Goal: Task Accomplishment & Management: Manage account settings

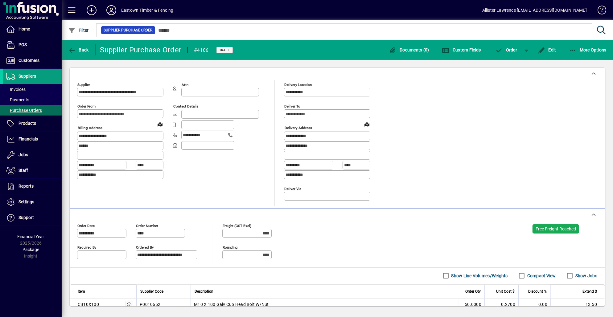
scroll to position [312, 0]
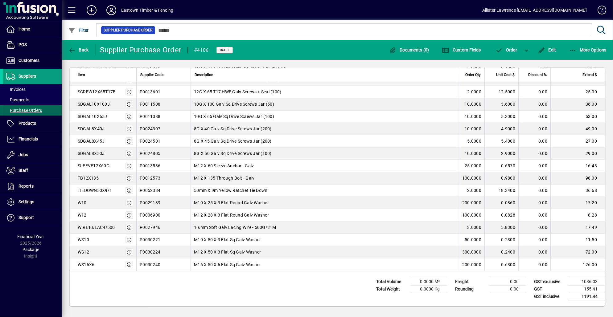
click at [32, 109] on span "Purchase Orders" at bounding box center [24, 110] width 36 height 5
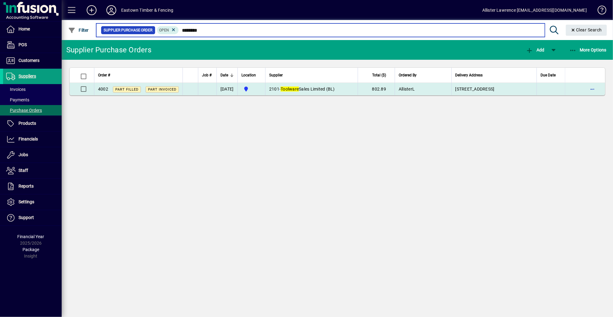
type input "********"
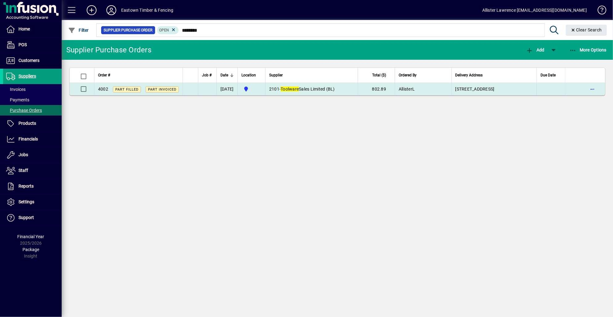
click at [374, 88] on td "802.89" at bounding box center [376, 89] width 37 height 12
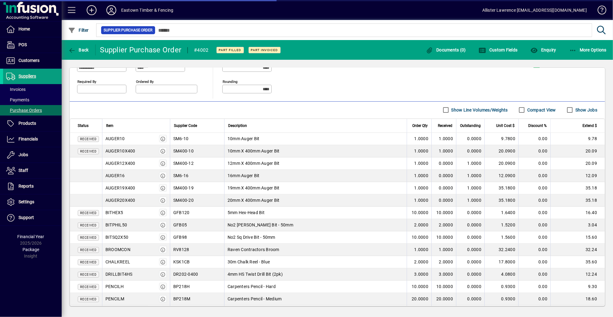
type input "**********"
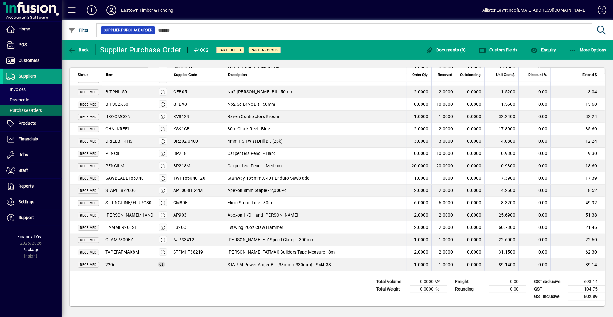
scroll to position [68, 0]
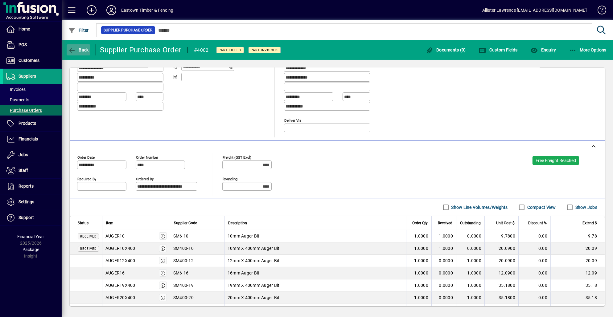
click at [79, 53] on span "button" at bounding box center [79, 50] width 24 height 15
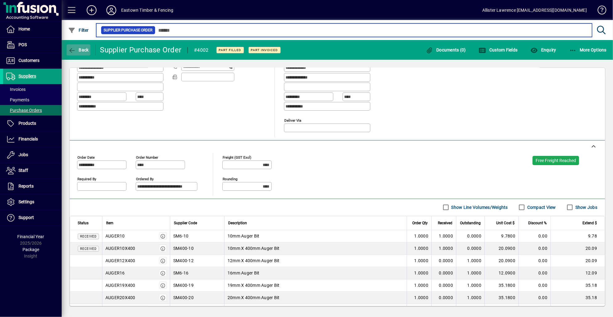
type input "********"
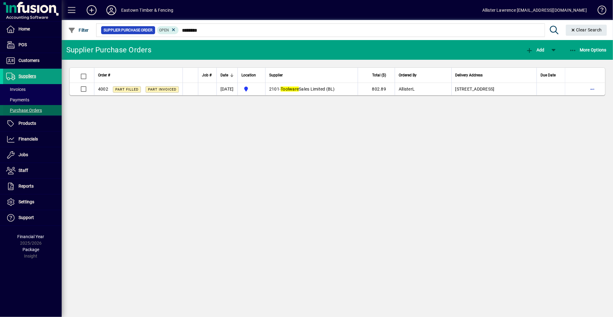
click at [36, 109] on span "Purchase Orders" at bounding box center [24, 110] width 36 height 5
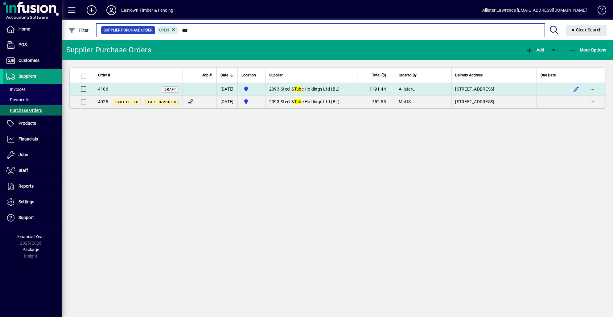
type input "***"
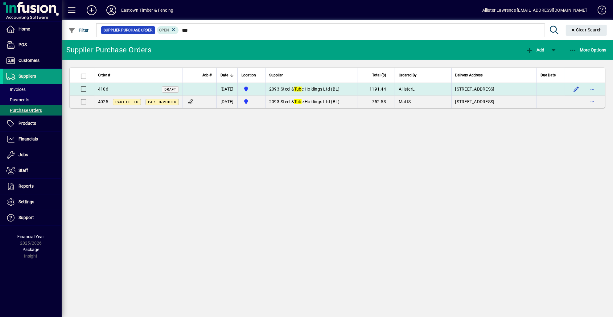
click at [358, 85] on td "2093 - Steel & Tub e Holdings Ltd (BL)" at bounding box center [311, 89] width 92 height 13
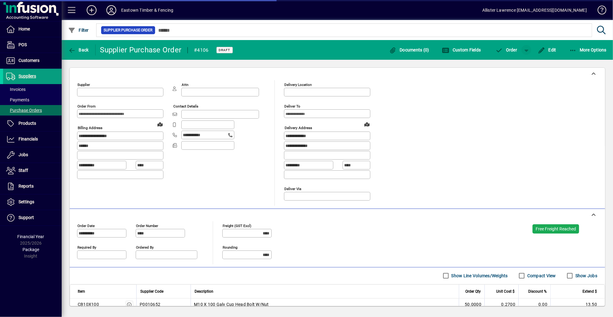
type input "**********"
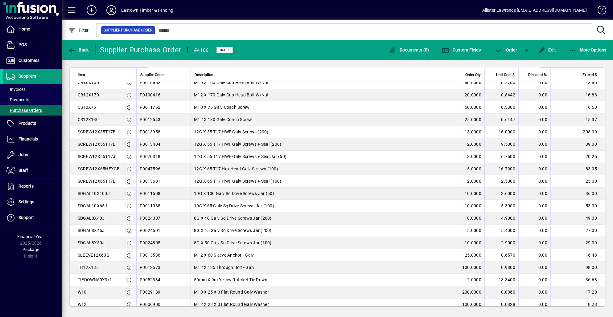
scroll to position [219, 0]
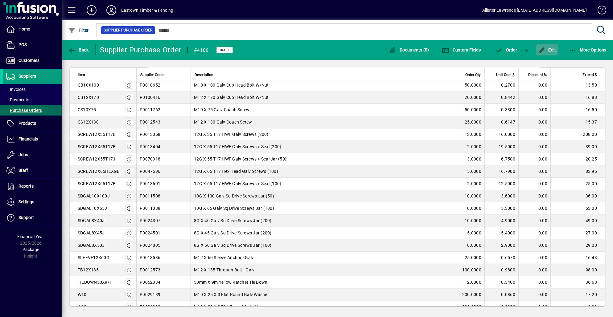
click at [557, 47] on span "button" at bounding box center [547, 50] width 22 height 15
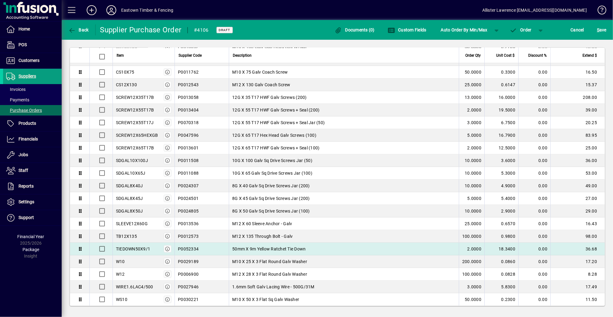
scroll to position [252, 0]
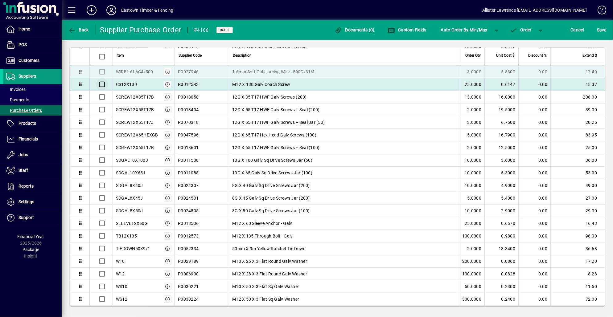
drag, startPoint x: 80, startPoint y: 274, endPoint x: 94, endPoint y: 74, distance: 200.5
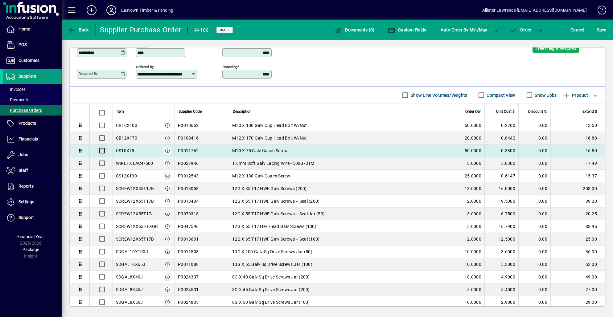
scroll to position [160, 0]
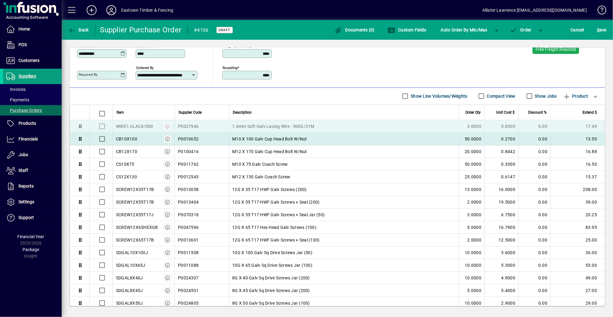
drag, startPoint x: 80, startPoint y: 166, endPoint x: 82, endPoint y: 130, distance: 35.8
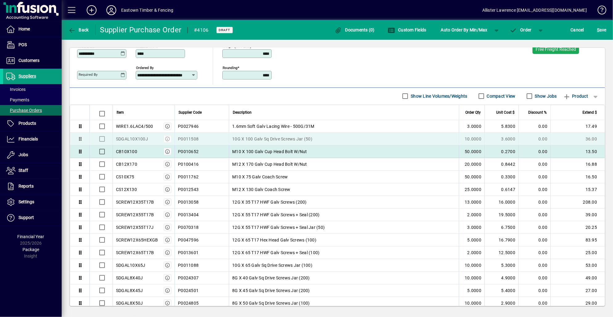
drag, startPoint x: 81, startPoint y: 252, endPoint x: 84, endPoint y: 142, distance: 110.4
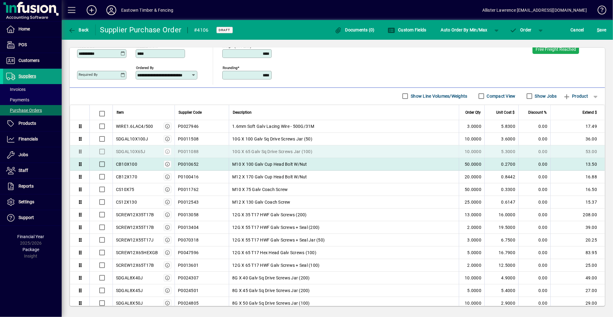
drag, startPoint x: 81, startPoint y: 266, endPoint x: 91, endPoint y: 156, distance: 110.5
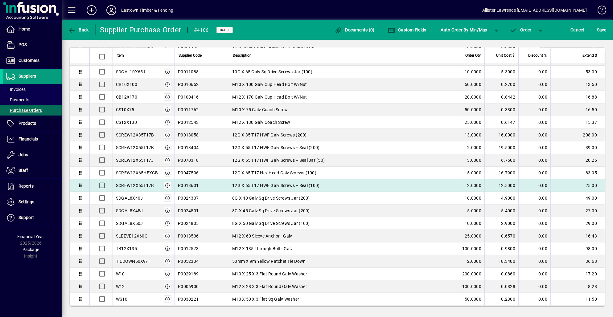
scroll to position [252, 0]
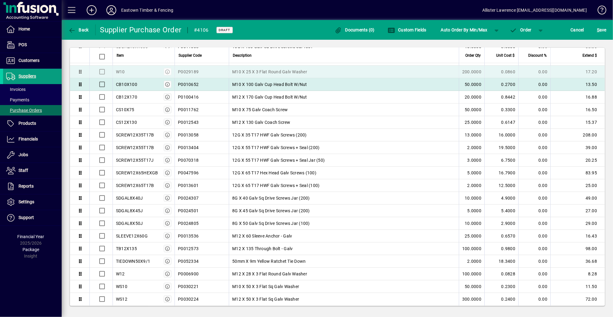
drag, startPoint x: 81, startPoint y: 262, endPoint x: 89, endPoint y: 73, distance: 188.8
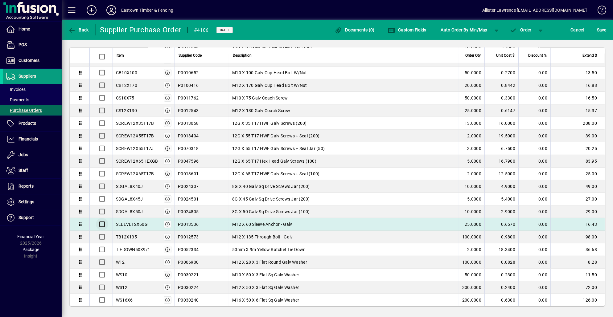
scroll to position [298, 0]
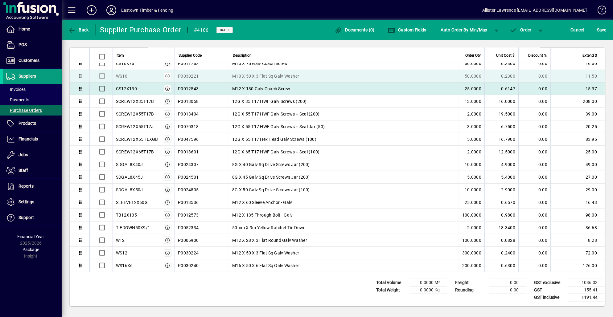
drag, startPoint x: 80, startPoint y: 239, endPoint x: 84, endPoint y: 78, distance: 161.5
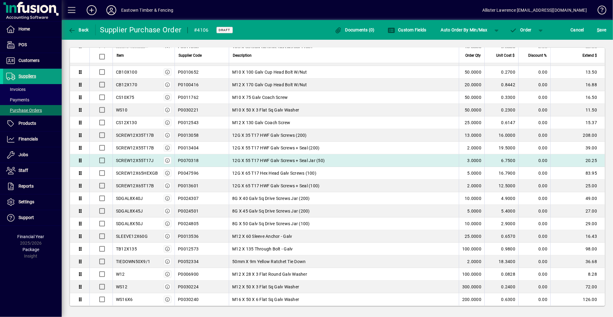
scroll to position [252, 0]
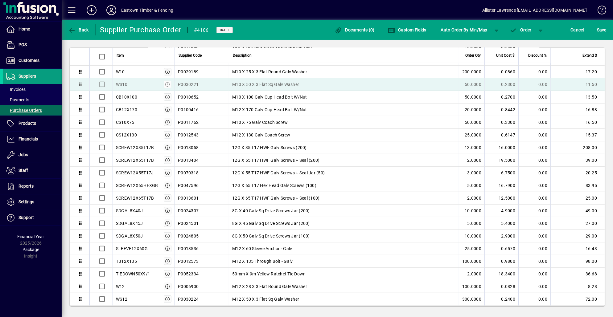
drag, startPoint x: 79, startPoint y: 122, endPoint x: 85, endPoint y: 88, distance: 34.7
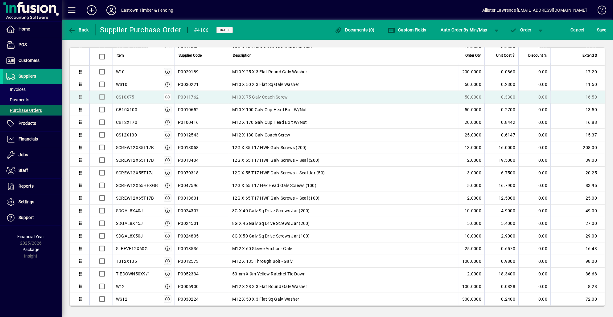
drag, startPoint x: 80, startPoint y: 124, endPoint x: 81, endPoint y: 95, distance: 28.4
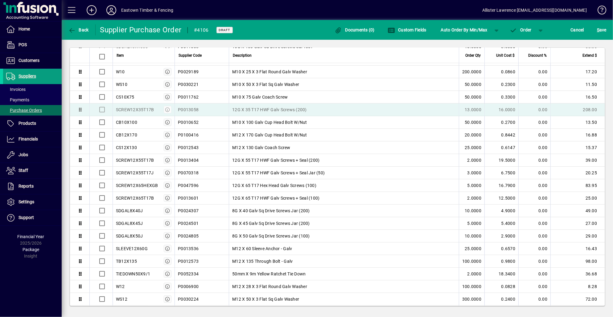
drag, startPoint x: 81, startPoint y: 149, endPoint x: 79, endPoint y: 107, distance: 42.0
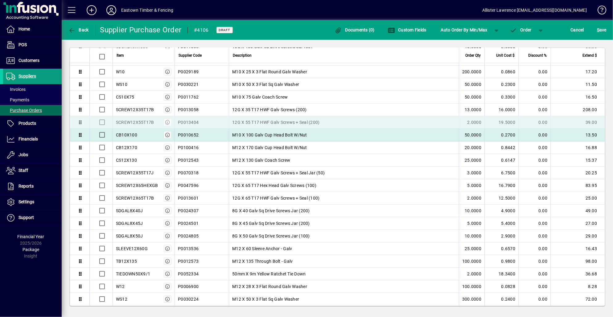
drag, startPoint x: 80, startPoint y: 161, endPoint x: 82, endPoint y: 121, distance: 40.1
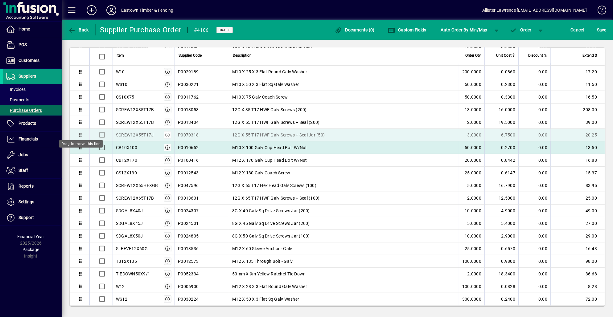
drag, startPoint x: 80, startPoint y: 174, endPoint x: 81, endPoint y: 137, distance: 37.6
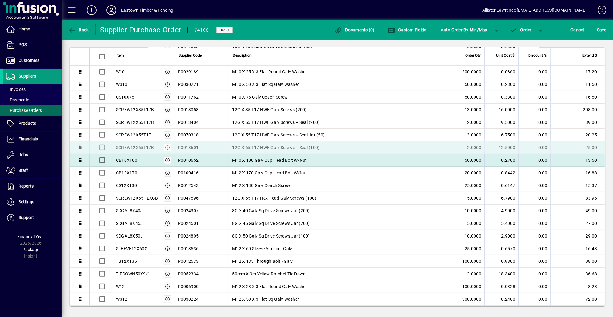
drag, startPoint x: 78, startPoint y: 199, endPoint x: 84, endPoint y: 149, distance: 51.3
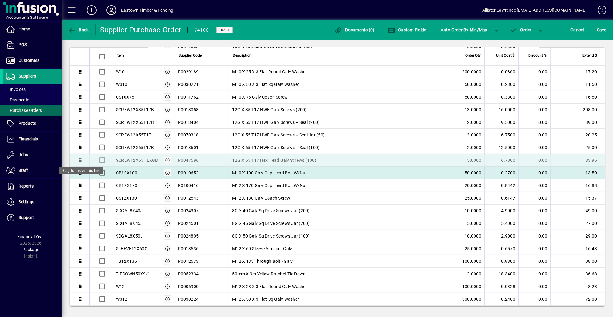
drag, startPoint x: 80, startPoint y: 198, endPoint x: 82, endPoint y: 164, distance: 33.9
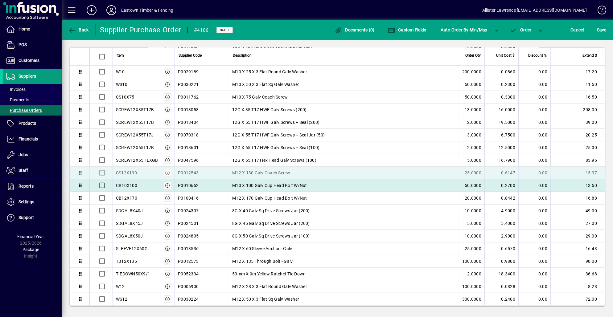
drag, startPoint x: 82, startPoint y: 197, endPoint x: 80, endPoint y: 173, distance: 24.2
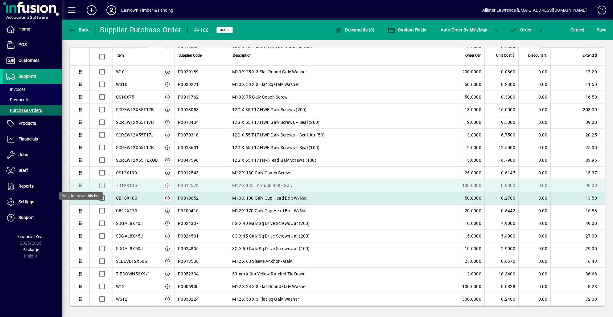
drag, startPoint x: 80, startPoint y: 261, endPoint x: 83, endPoint y: 189, distance: 71.9
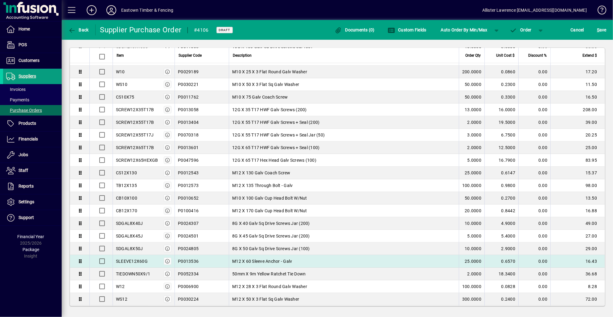
scroll to position [298, 0]
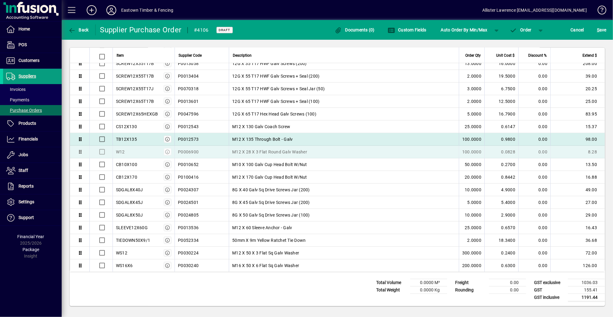
drag, startPoint x: 80, startPoint y: 241, endPoint x: 92, endPoint y: 146, distance: 95.4
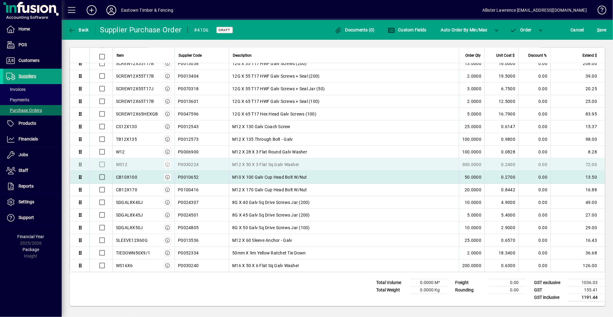
drag, startPoint x: 82, startPoint y: 254, endPoint x: 83, endPoint y: 168, distance: 85.7
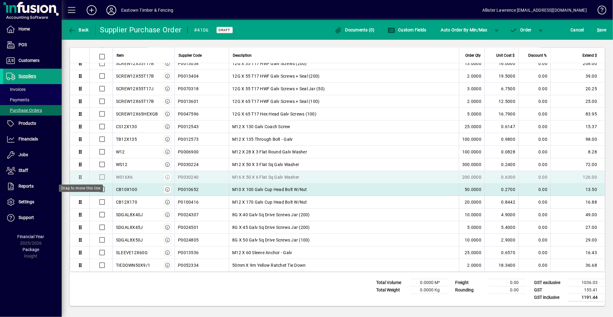
drag, startPoint x: 82, startPoint y: 268, endPoint x: 83, endPoint y: 181, distance: 86.9
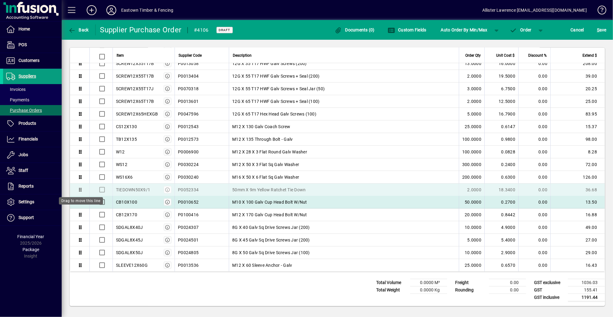
drag, startPoint x: 80, startPoint y: 267, endPoint x: 81, endPoint y: 193, distance: 74.0
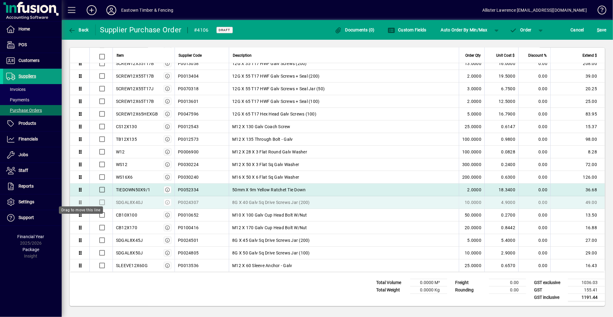
drag, startPoint x: 82, startPoint y: 229, endPoint x: 82, endPoint y: 200, distance: 29.0
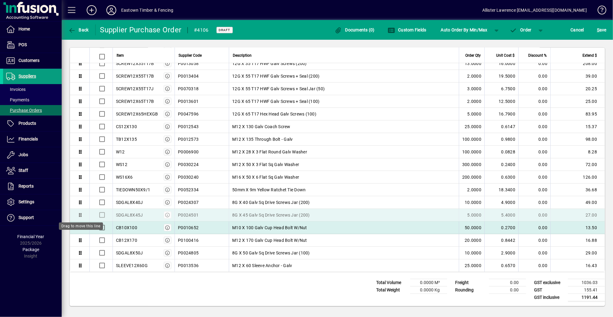
drag, startPoint x: 78, startPoint y: 235, endPoint x: 79, endPoint y: 217, distance: 17.6
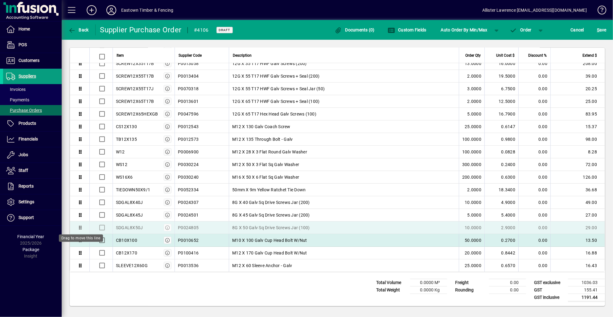
drag, startPoint x: 80, startPoint y: 248, endPoint x: 82, endPoint y: 229, distance: 19.2
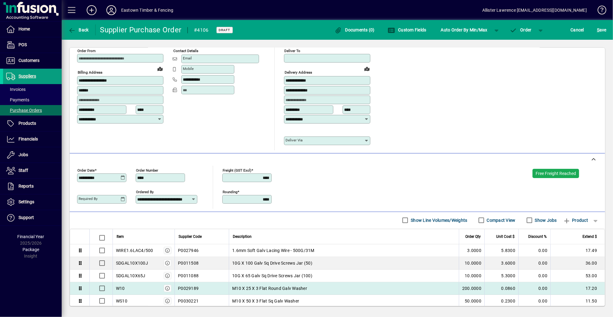
scroll to position [21, 0]
